Goal: Navigation & Orientation: Find specific page/section

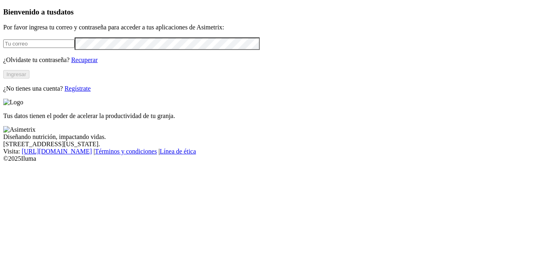
type input "[EMAIL_ADDRESS][DOMAIN_NAME]"
click at [29, 79] on button "Ingresar" at bounding box center [16, 74] width 26 height 8
